Goal: Transaction & Acquisition: Purchase product/service

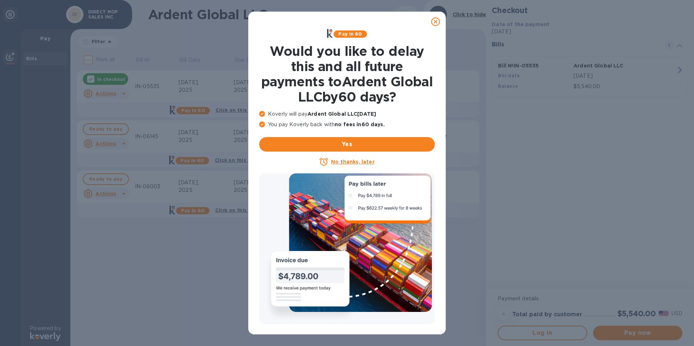
click at [354, 160] on u "No thanks, later" at bounding box center [352, 162] width 43 height 6
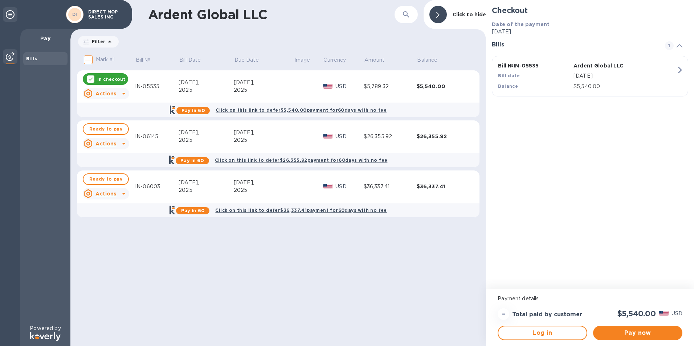
click at [428, 186] on div "$36,337.41" at bounding box center [443, 186] width 53 height 7
click at [645, 332] on span "Pay now" at bounding box center [638, 333] width 78 height 9
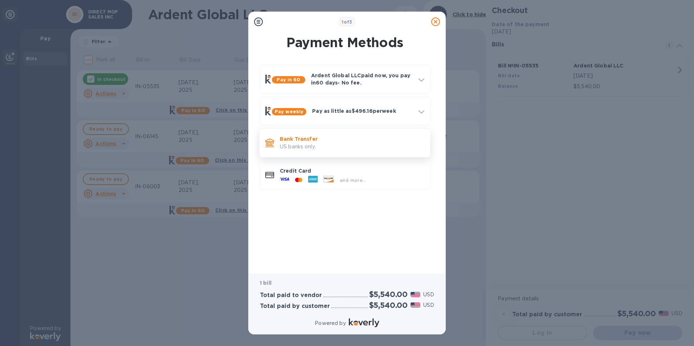
click at [348, 143] on p "US banks only." at bounding box center [352, 147] width 145 height 8
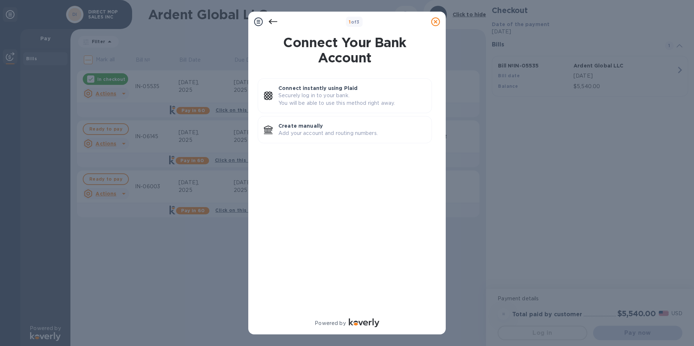
click at [272, 22] on icon at bounding box center [273, 21] width 9 height 5
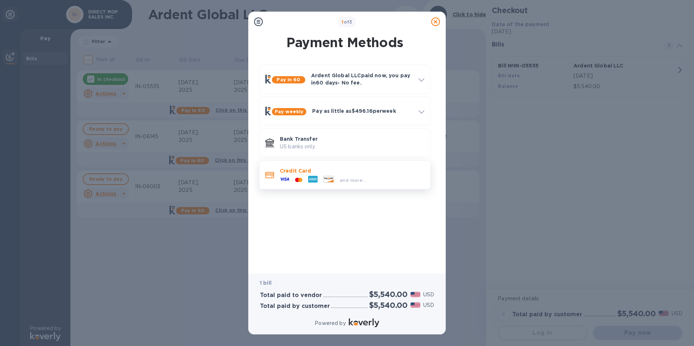
click at [367, 172] on p "Credit Card" at bounding box center [352, 170] width 145 height 7
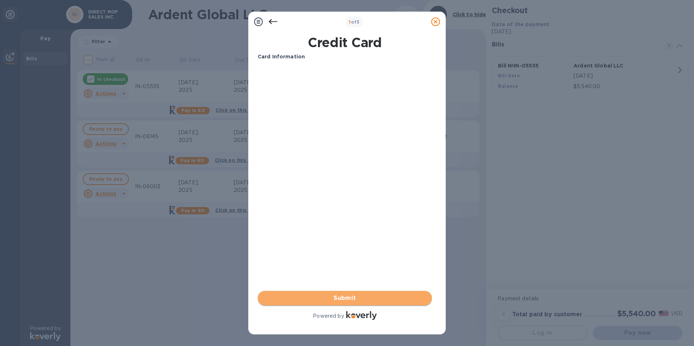
click at [345, 301] on span "Submit" at bounding box center [345, 298] width 163 height 9
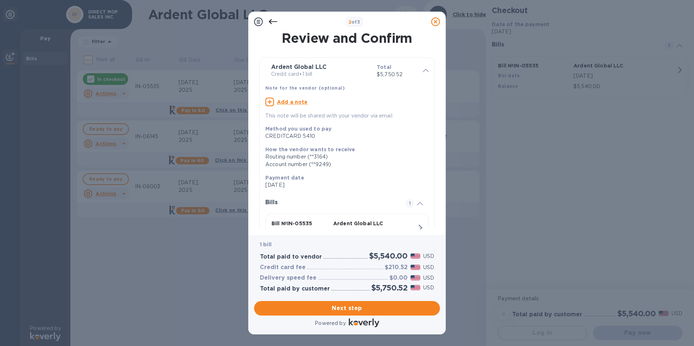
click at [273, 23] on icon at bounding box center [273, 21] width 9 height 9
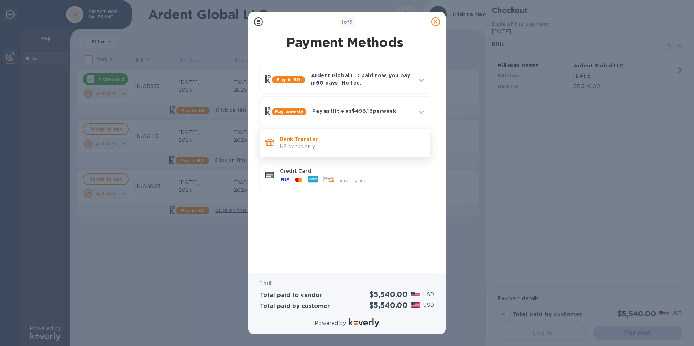
click at [348, 142] on p "Bank Transfer" at bounding box center [352, 138] width 145 height 7
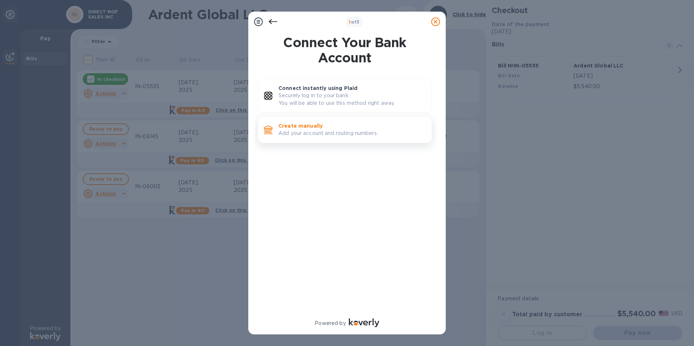
click at [342, 130] on p "Add your account and routing numbers." at bounding box center [352, 134] width 147 height 8
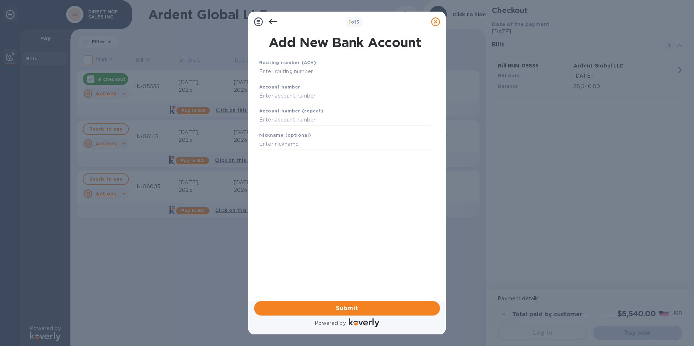
click at [332, 72] on input "text" at bounding box center [344, 71] width 171 height 11
type input "10100695"
click at [328, 94] on input "text" at bounding box center [344, 95] width 171 height 11
type input "9871876217"
click at [334, 125] on input "text" at bounding box center [344, 120] width 171 height 11
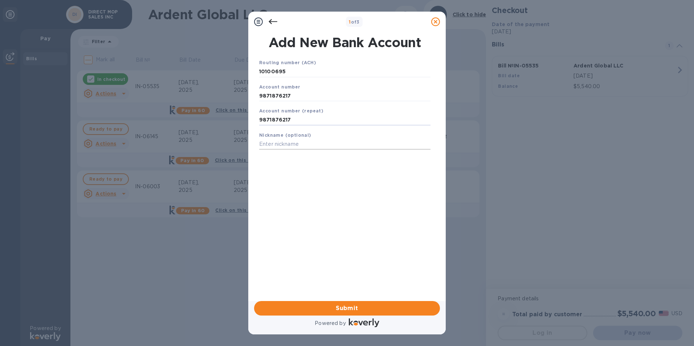
type input "9871876217"
click at [321, 145] on input "text" at bounding box center [344, 144] width 171 height 11
type input "Savings"
click at [349, 309] on span "Submit" at bounding box center [347, 308] width 174 height 9
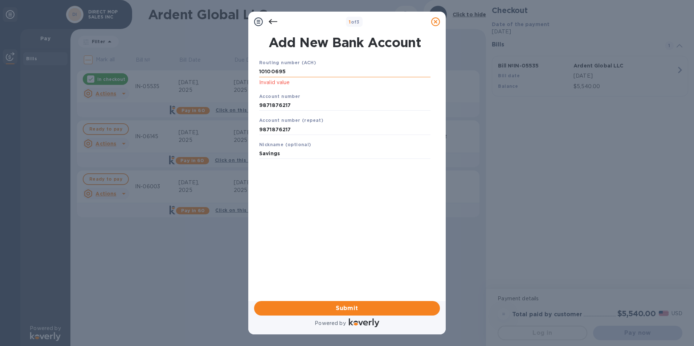
click at [274, 71] on input "10100695" at bounding box center [344, 71] width 171 height 11
type input "101000695"
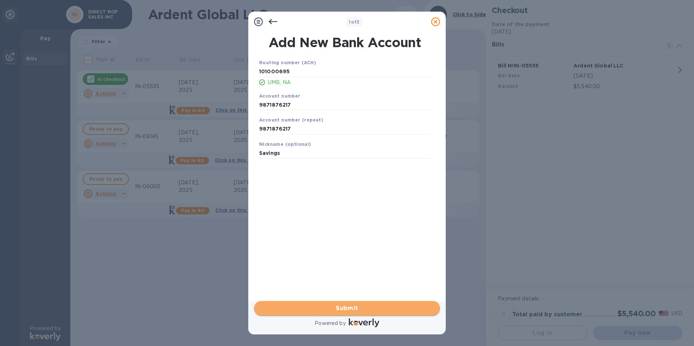
click at [348, 309] on span "Submit" at bounding box center [347, 308] width 174 height 9
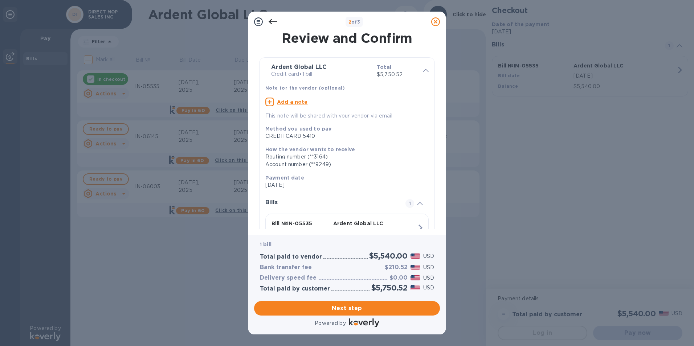
click at [271, 23] on icon at bounding box center [273, 21] width 9 height 5
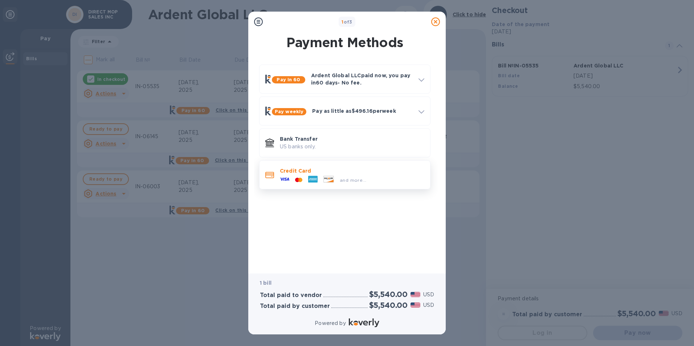
click at [343, 170] on p "Credit Card" at bounding box center [352, 170] width 145 height 7
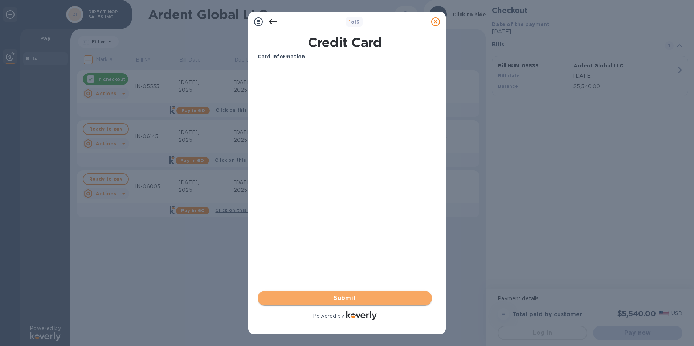
click at [352, 299] on span "Submit" at bounding box center [345, 298] width 163 height 9
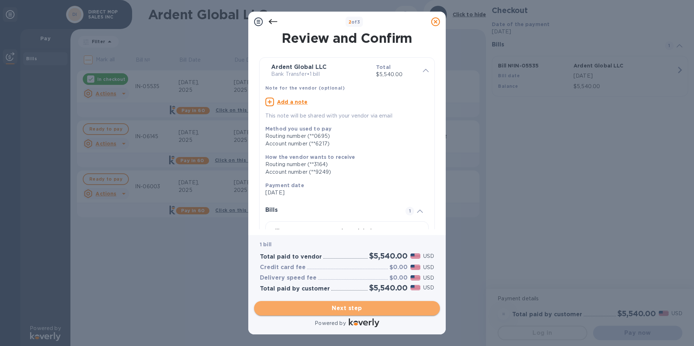
click at [356, 309] on span "Next step" at bounding box center [347, 308] width 174 height 9
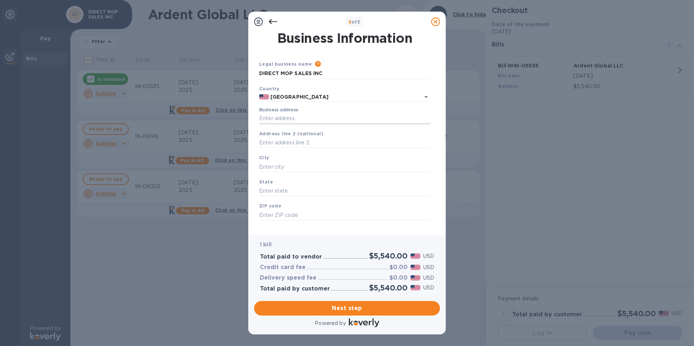
click at [322, 120] on input "Business address" at bounding box center [344, 118] width 171 height 11
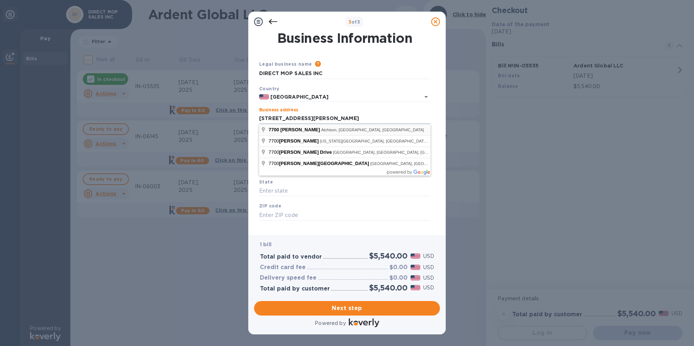
type input "[STREET_ADDRESS][PERSON_NAME]"
type input "[PERSON_NAME]"
type input "KS"
type input "66002"
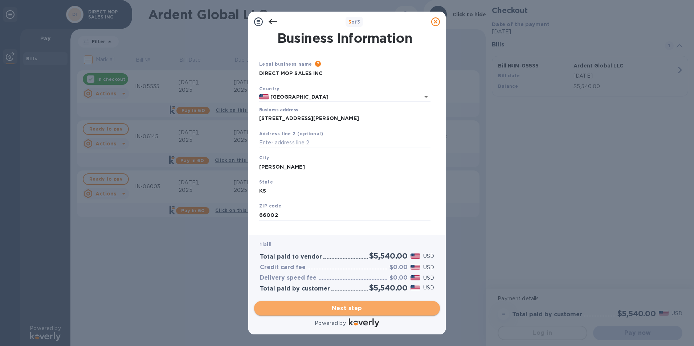
click at [374, 309] on span "Next step" at bounding box center [347, 308] width 174 height 9
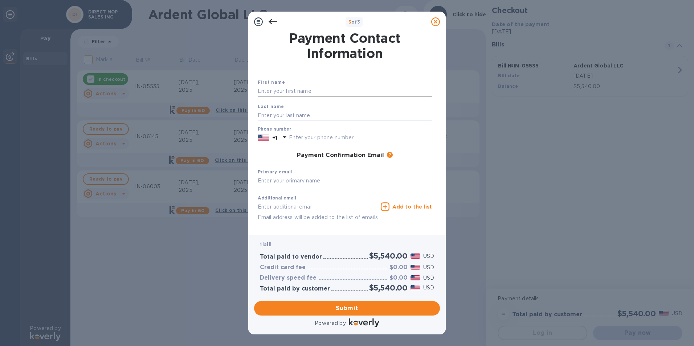
click at [302, 93] on input "text" at bounding box center [345, 91] width 174 height 11
type input "[PERSON_NAME]"
type input "Julo"
type input "9133701976"
type input "[EMAIL_ADDRESS][DOMAIN_NAME]"
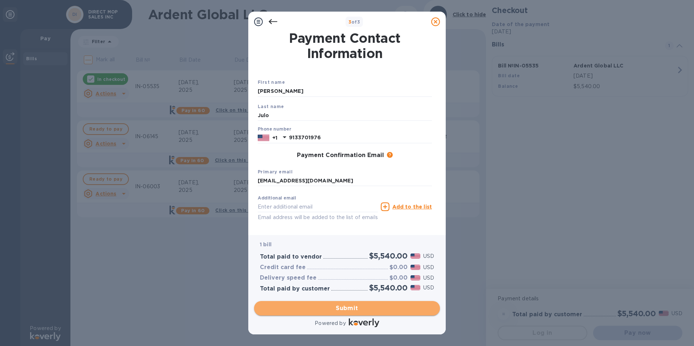
click at [382, 308] on span "Submit" at bounding box center [347, 308] width 174 height 9
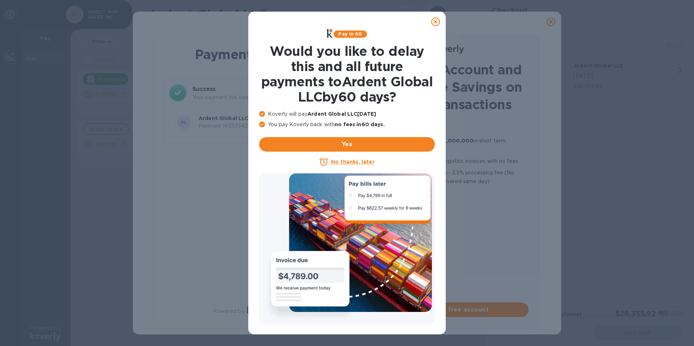
click at [370, 163] on u "No thanks, later" at bounding box center [352, 162] width 43 height 6
